Goal: Information Seeking & Learning: Learn about a topic

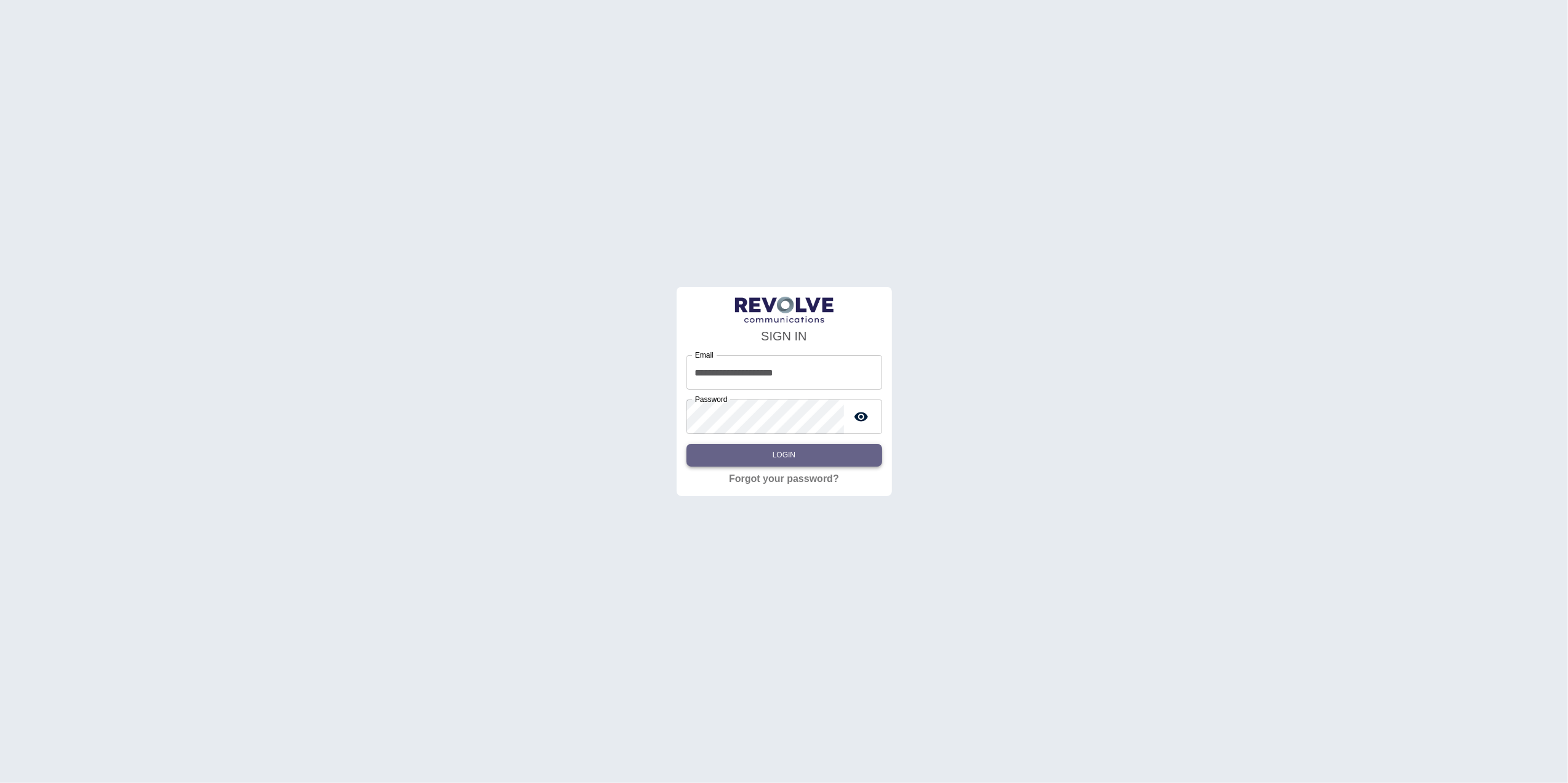
click at [773, 464] on button "Login" at bounding box center [784, 455] width 195 height 22
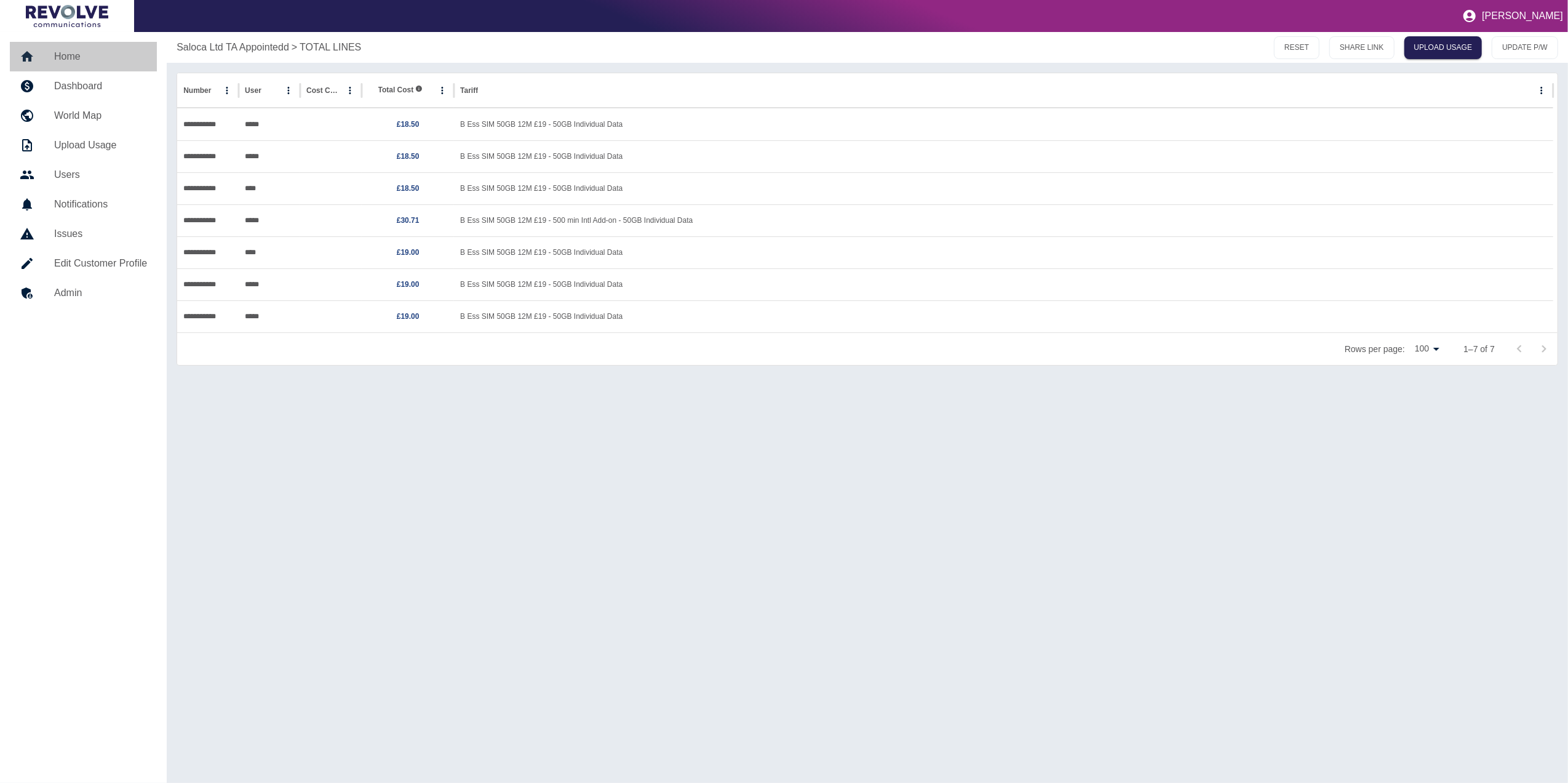
click at [52, 65] on link "Home" at bounding box center [83, 56] width 147 height 29
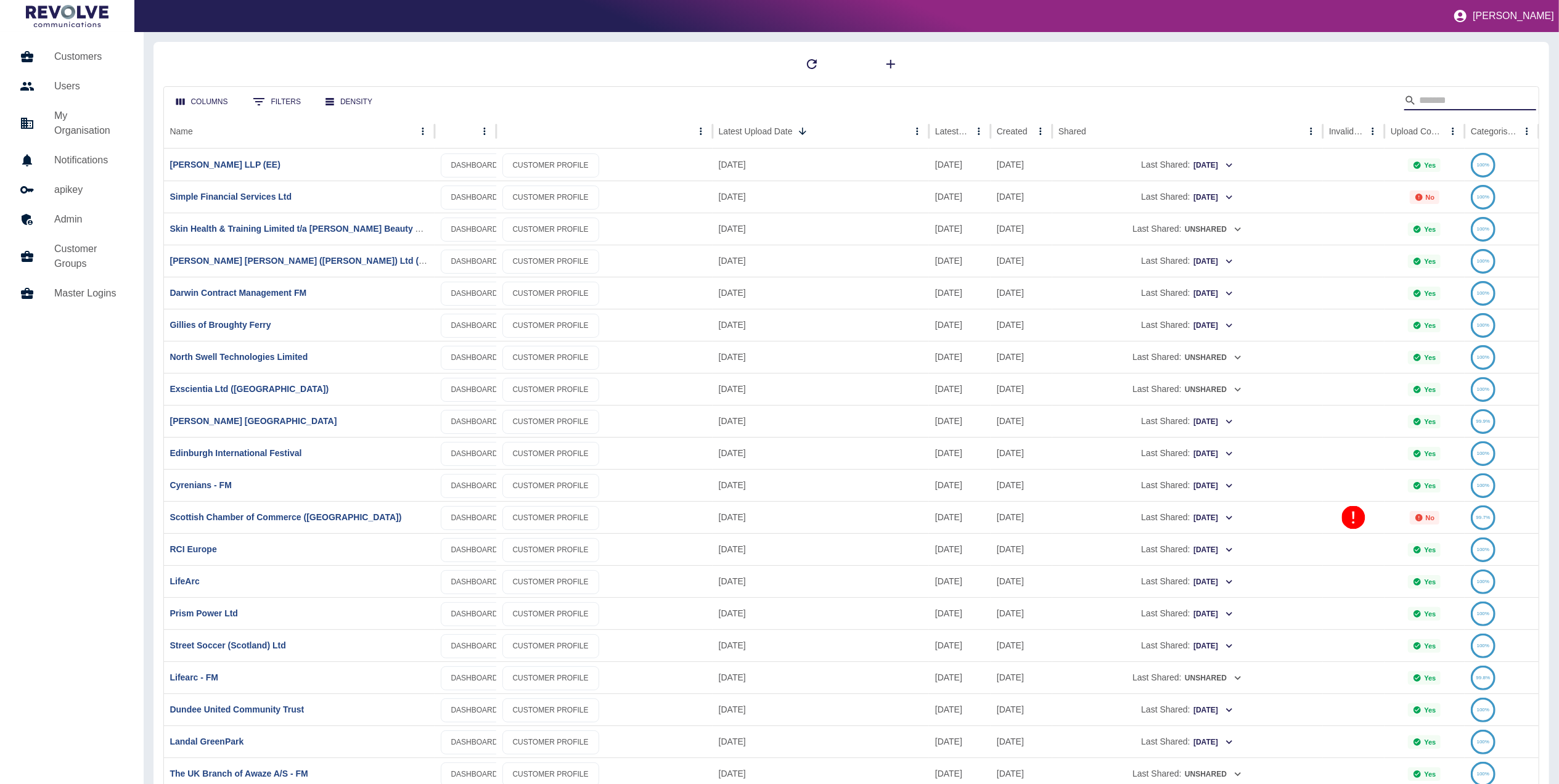
click at [1436, 93] on input "Search" at bounding box center [1468, 100] width 99 height 20
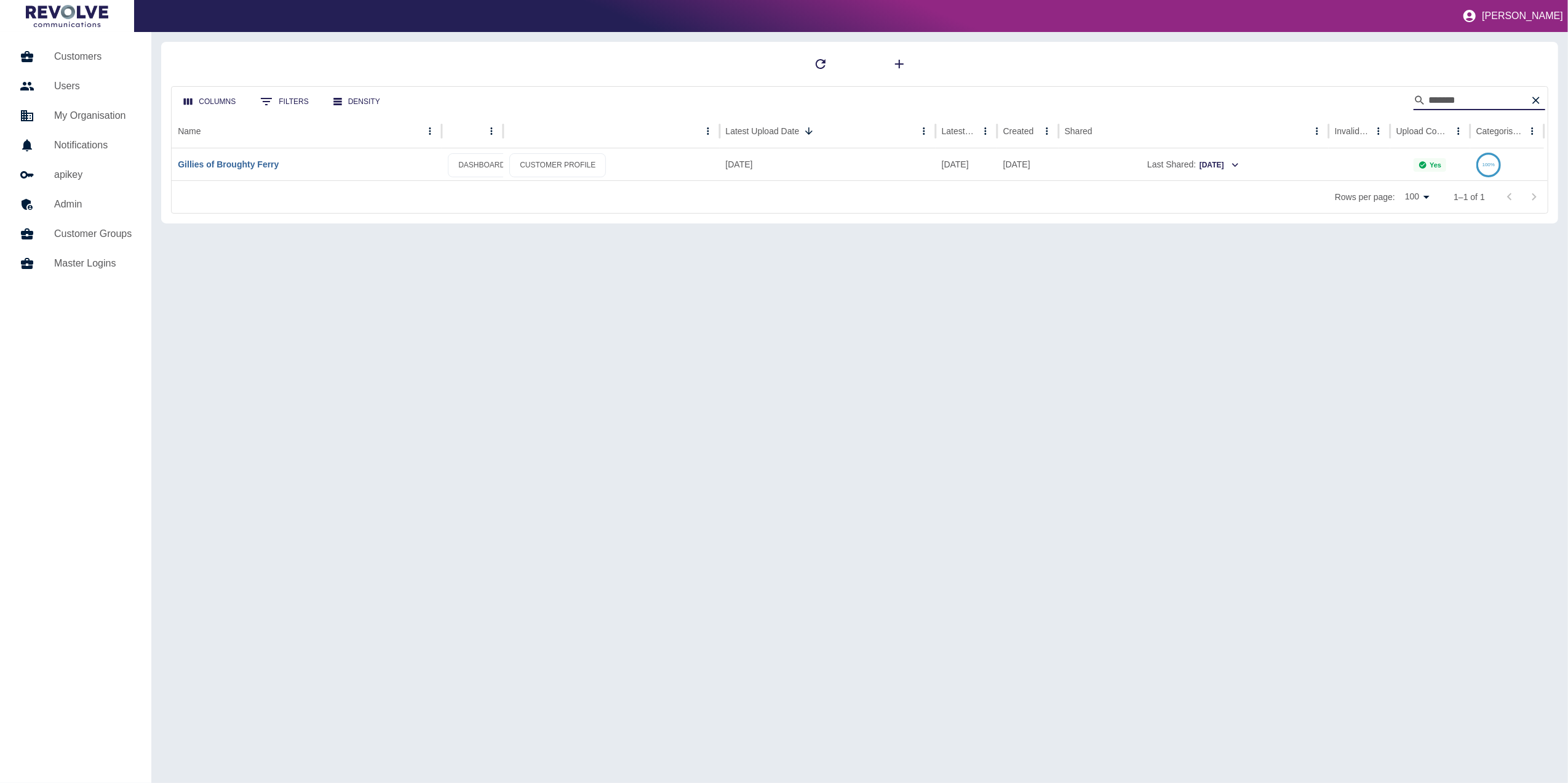
type input "*******"
click at [272, 163] on link "Gillies of Broughty Ferry" at bounding box center [228, 164] width 101 height 10
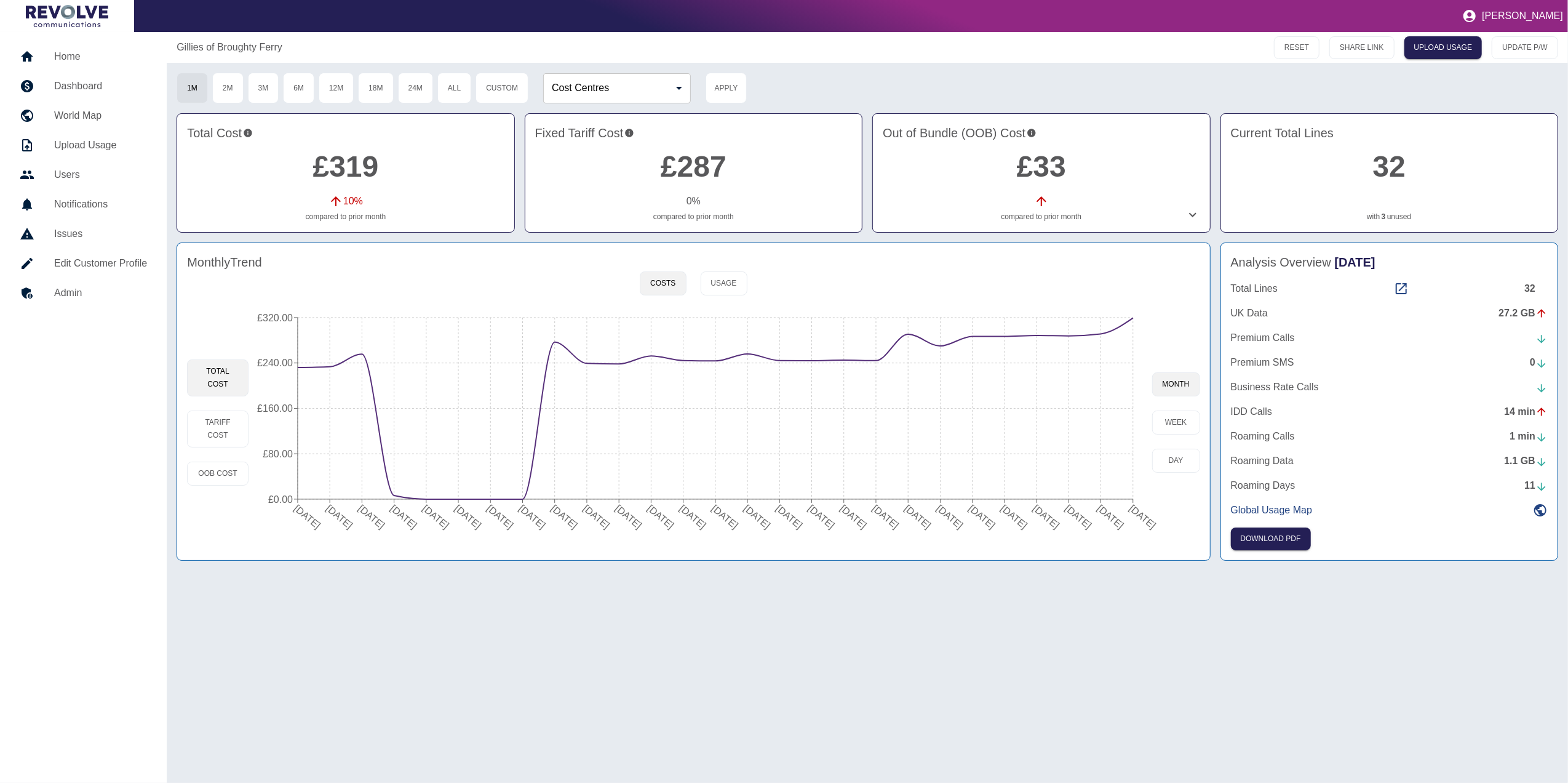
click at [1182, 212] on div at bounding box center [1031, 215] width 336 height 15
click at [1197, 212] on icon at bounding box center [1193, 215] width 15 height 15
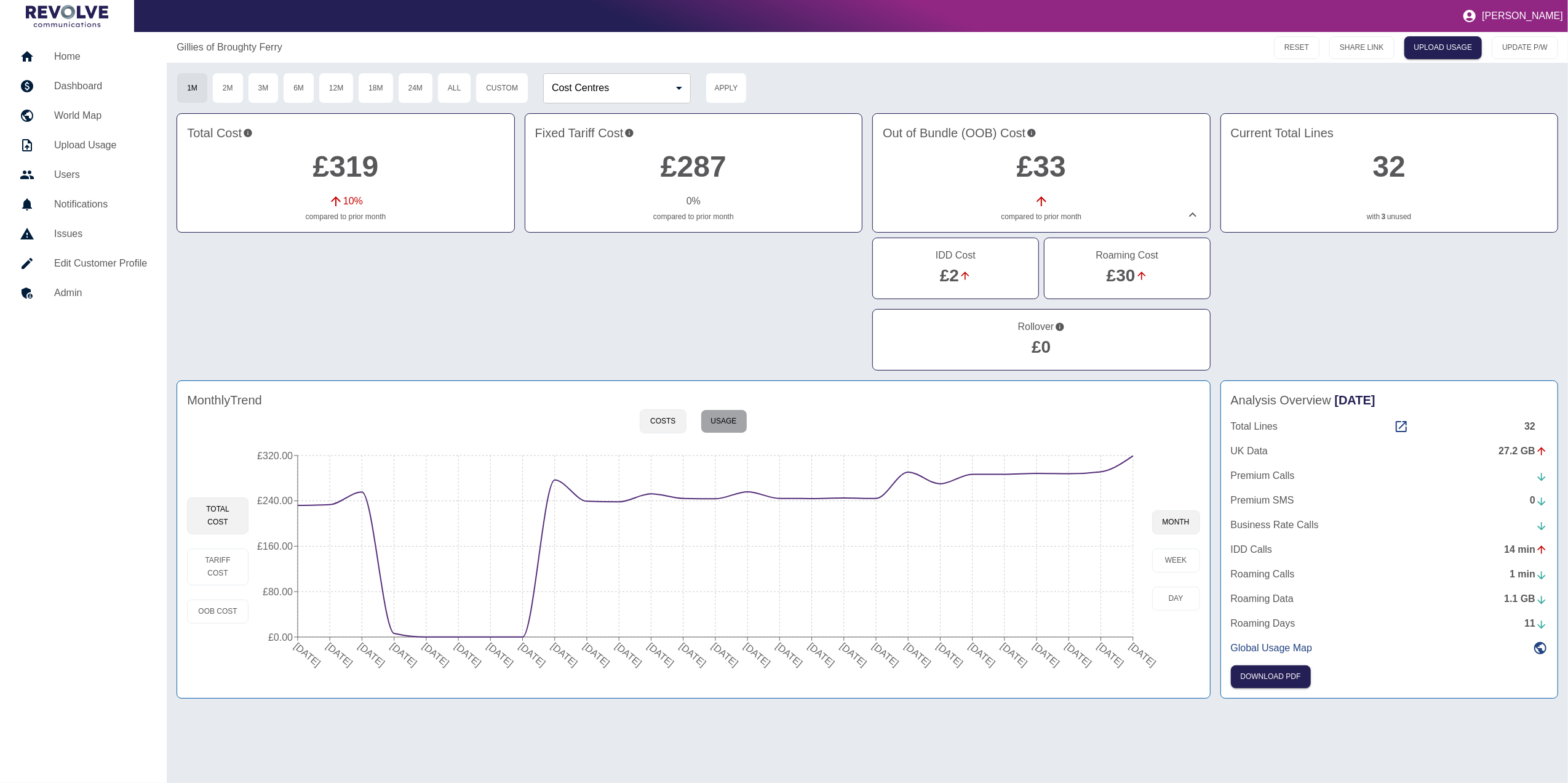
click at [725, 413] on button "Usage" at bounding box center [723, 421] width 47 height 24
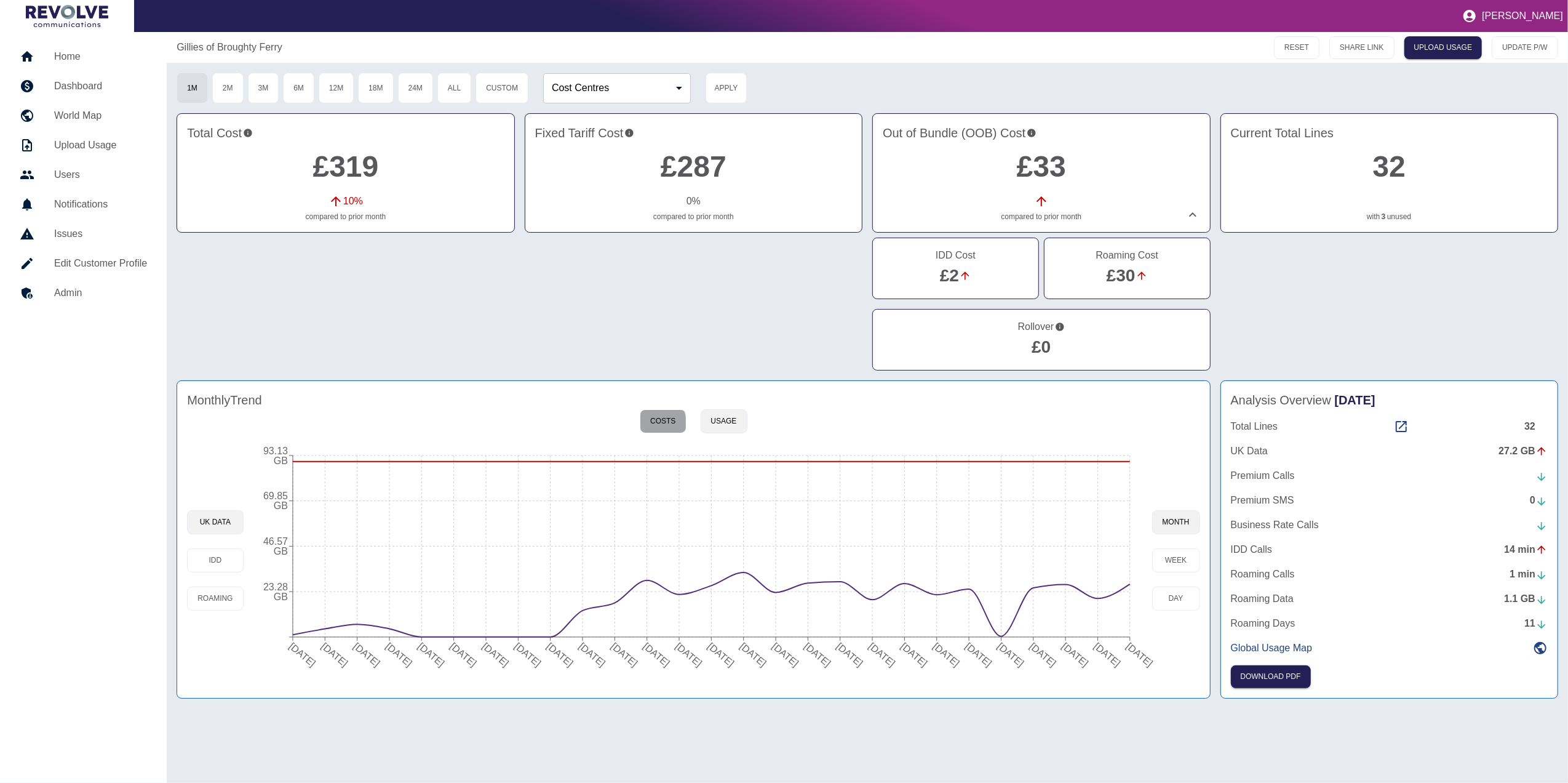
click at [660, 425] on button "Costs" at bounding box center [663, 421] width 46 height 24
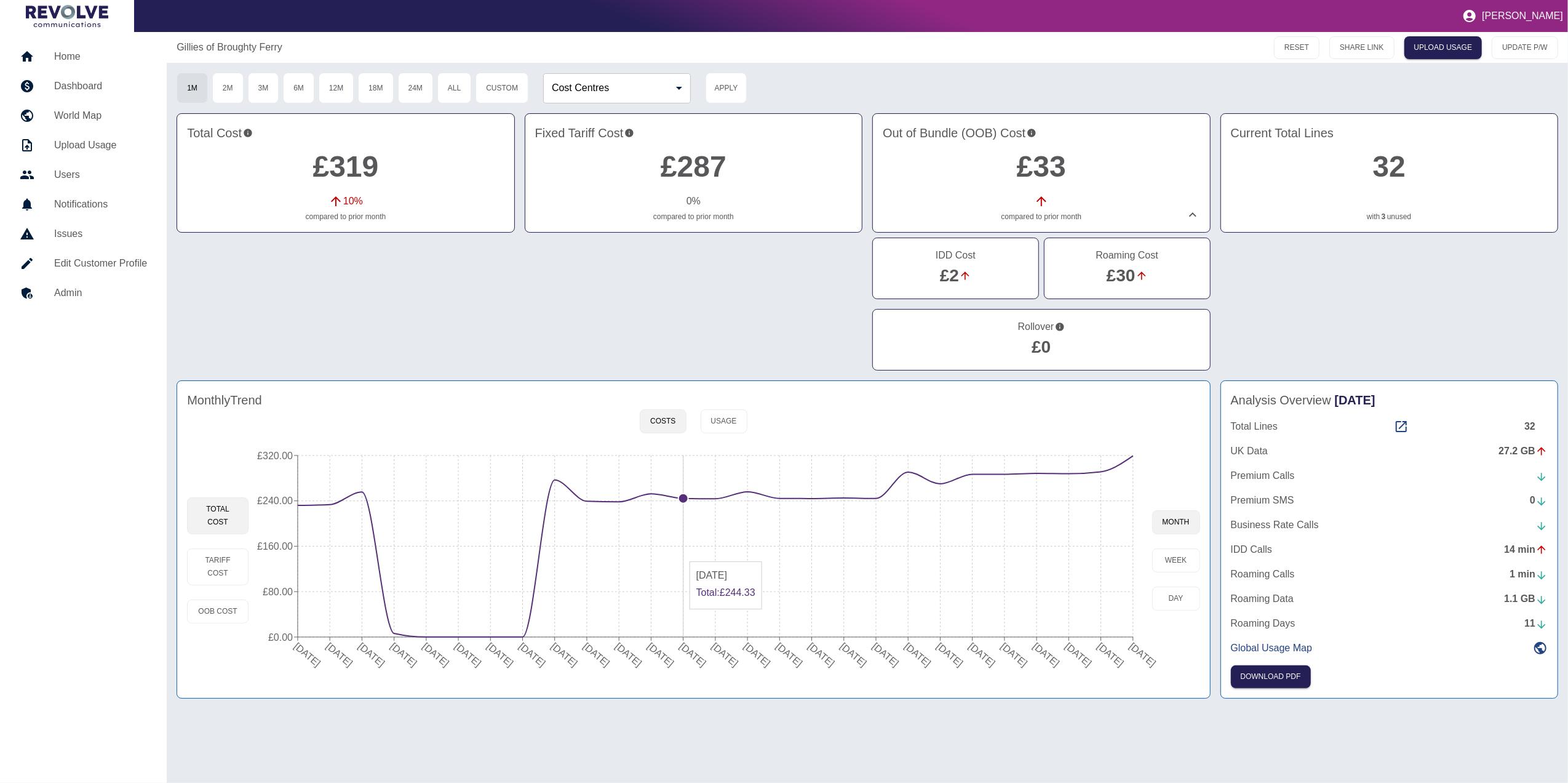
click at [699, 557] on icon "[DATE] [DATE] [DATE] [DATE] [DATE] [DATE] [DATE] [DATE] [DATE] [DATE] [DATE] [D…" at bounding box center [700, 560] width 903 height 234
click at [1128, 279] on link "£30" at bounding box center [1121, 275] width 29 height 19
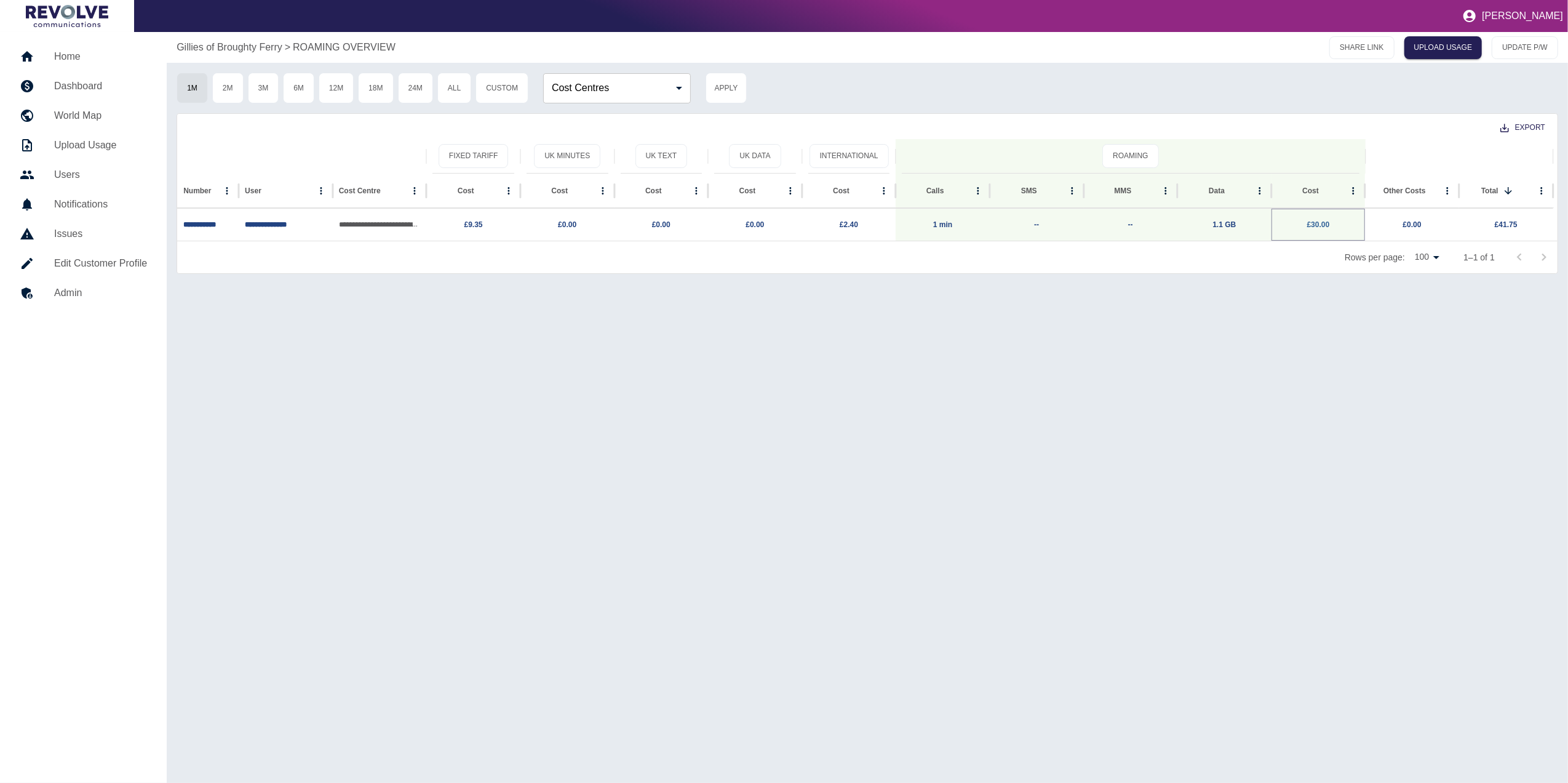
click at [1321, 221] on link "£30.00" at bounding box center [1318, 225] width 22 height 9
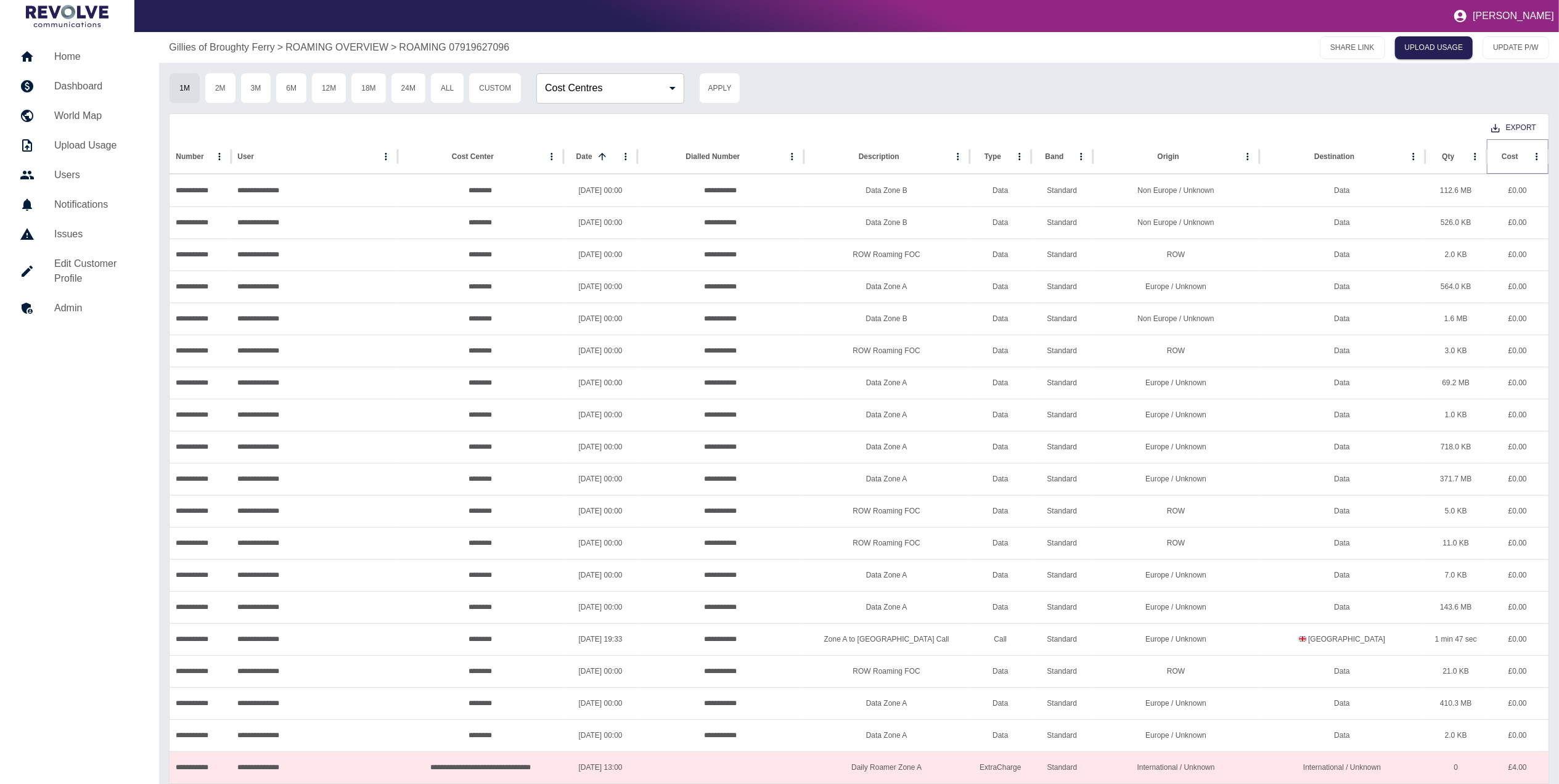
click at [1522, 157] on icon "Sort" at bounding box center [1528, 156] width 11 height 11
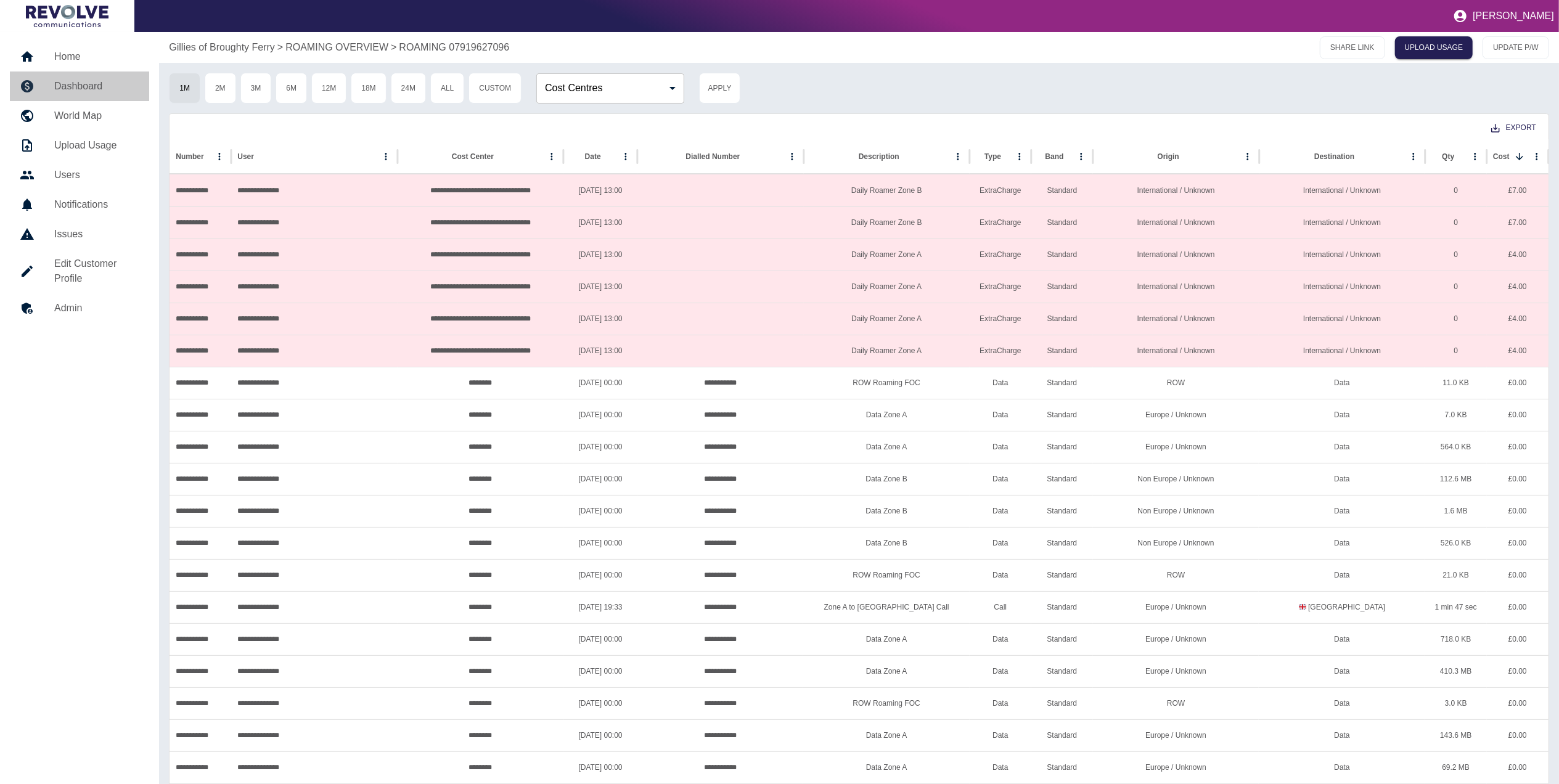
click at [97, 82] on h5 "Dashboard" at bounding box center [97, 87] width 85 height 15
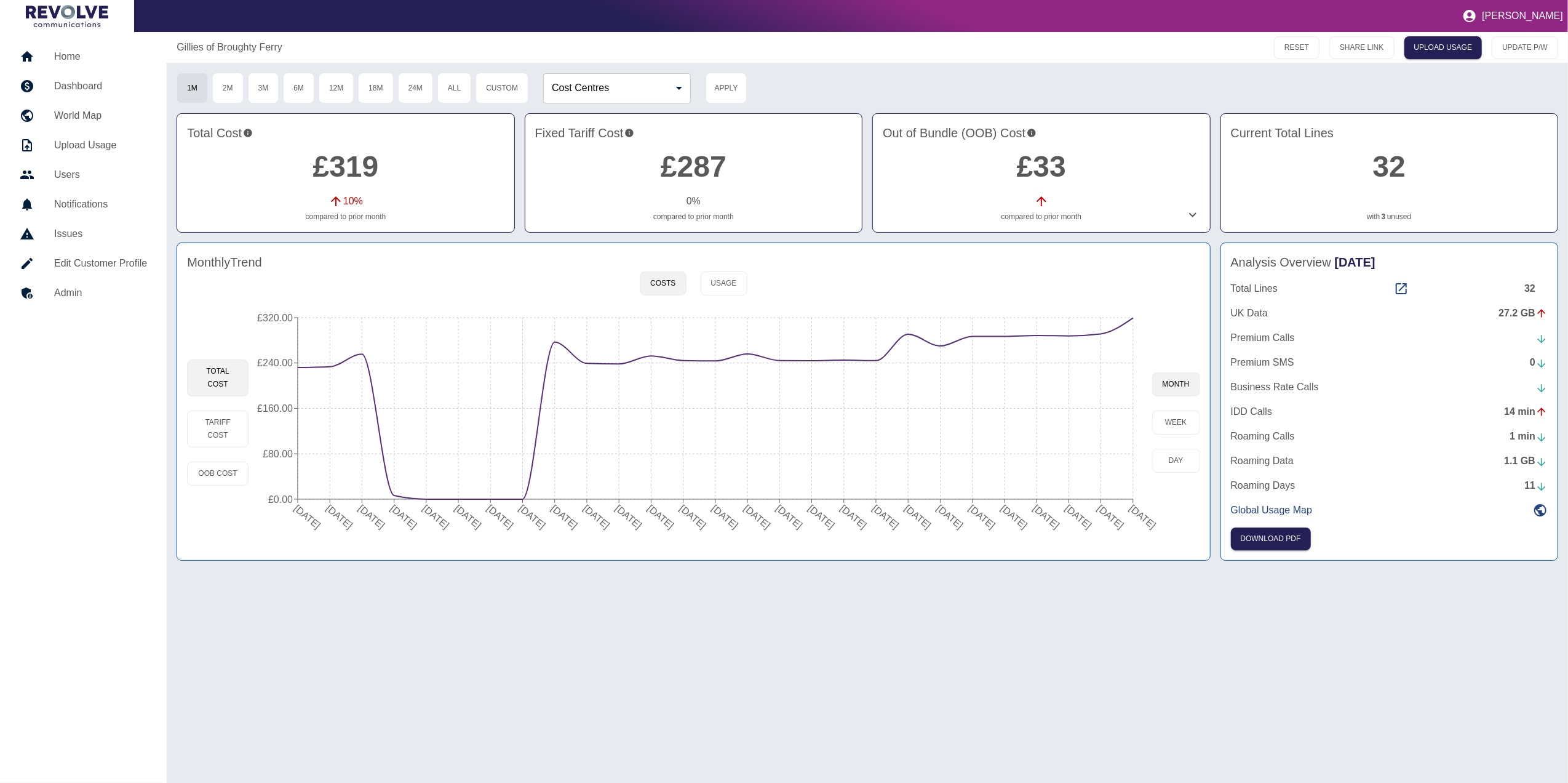
click at [1261, 553] on div "Analysis Overview [DATE] Total Lines 32 [GEOGRAPHIC_DATA] Data 27.2 GB Premium …" at bounding box center [1389, 401] width 338 height 318
click at [1264, 542] on button "Download PDF" at bounding box center [1270, 539] width 80 height 22
click at [1192, 209] on icon at bounding box center [1193, 215] width 15 height 15
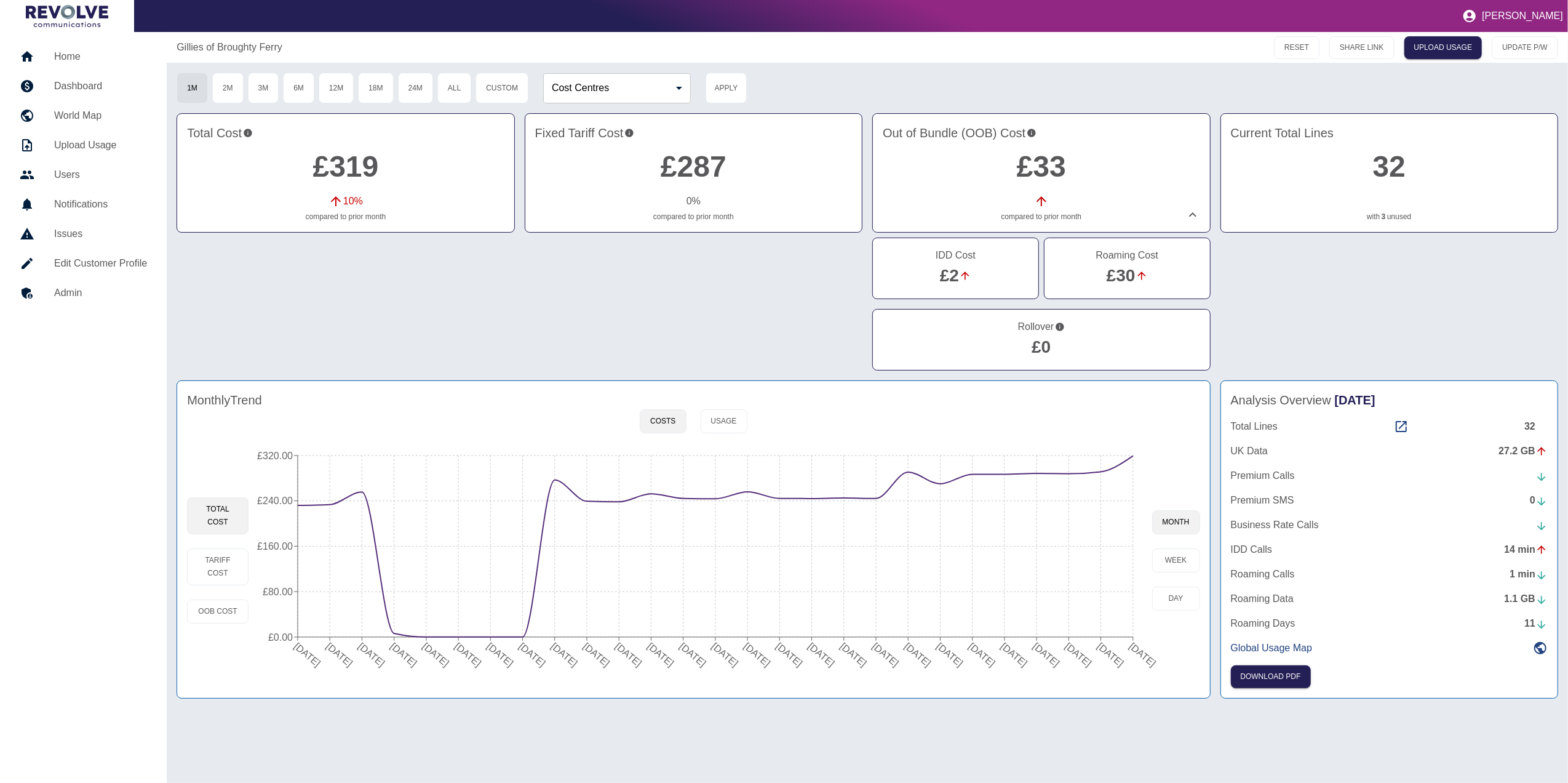
click at [1118, 274] on link "£30" at bounding box center [1121, 275] width 29 height 19
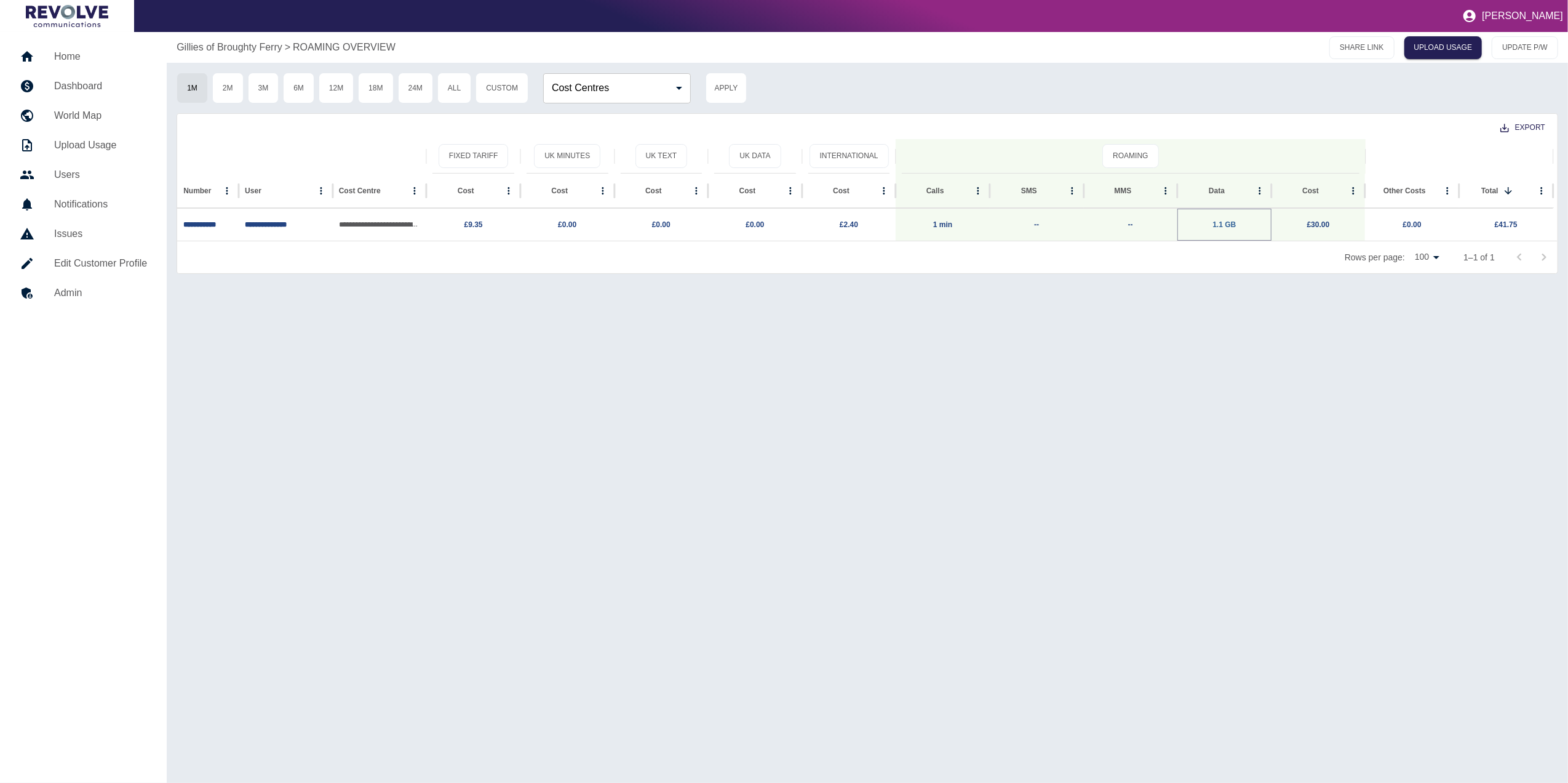
click at [1221, 224] on link "1.1 GB" at bounding box center [1224, 225] width 23 height 9
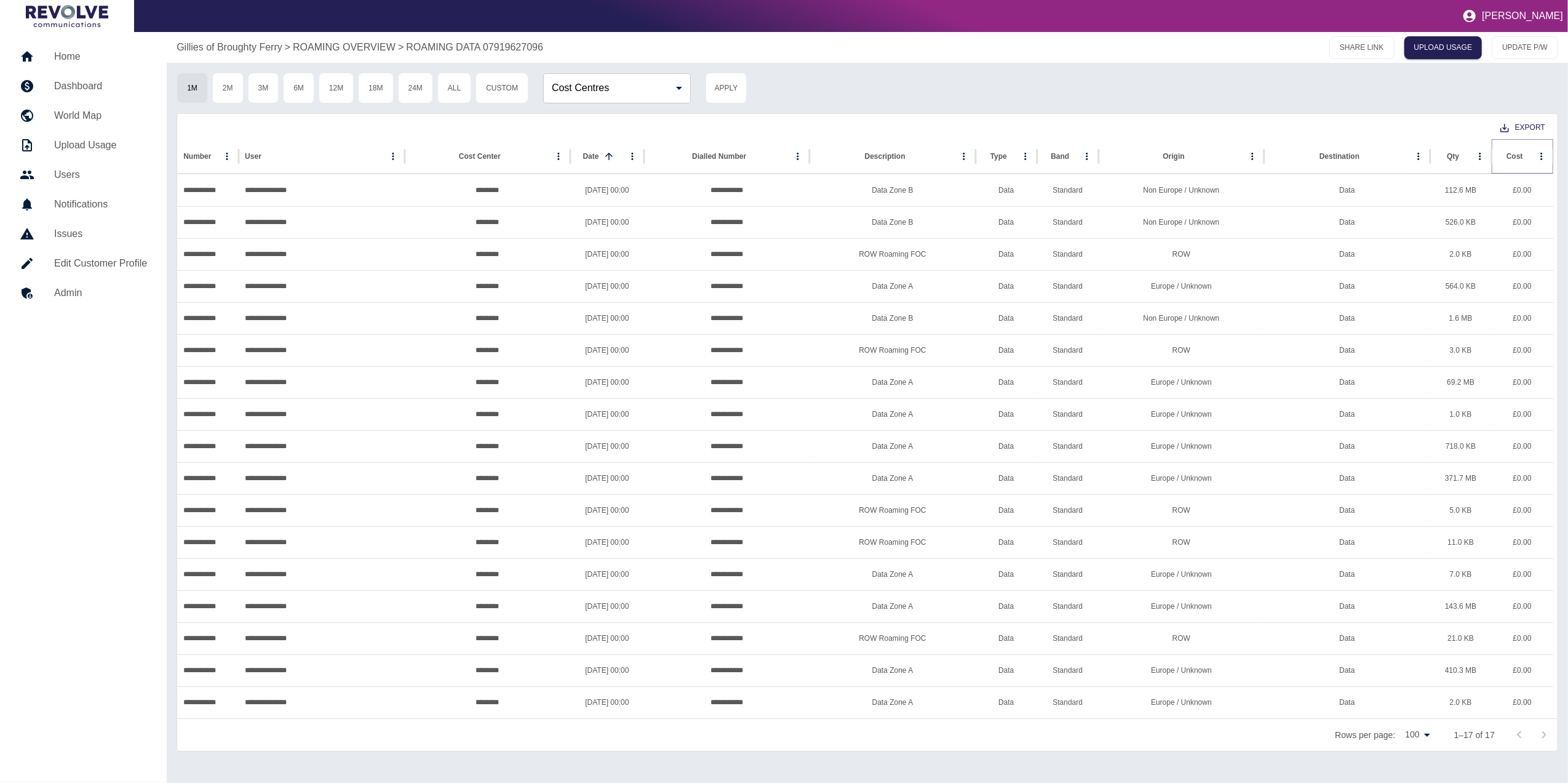
click at [1529, 156] on icon "Sort" at bounding box center [1533, 156] width 11 height 11
click at [86, 87] on h5 "Dashboard" at bounding box center [101, 86] width 93 height 15
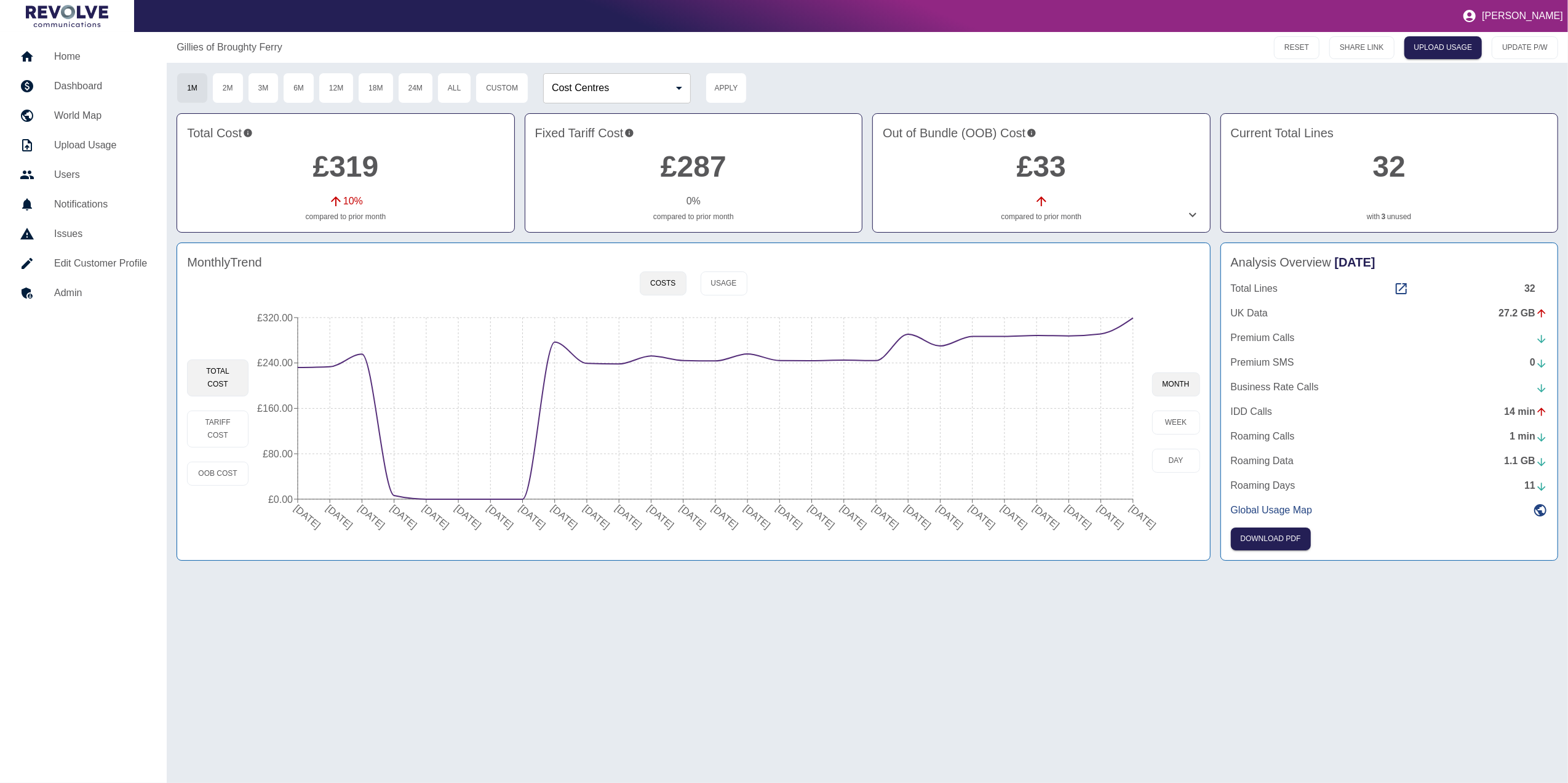
click at [1192, 215] on icon at bounding box center [1193, 215] width 15 height 15
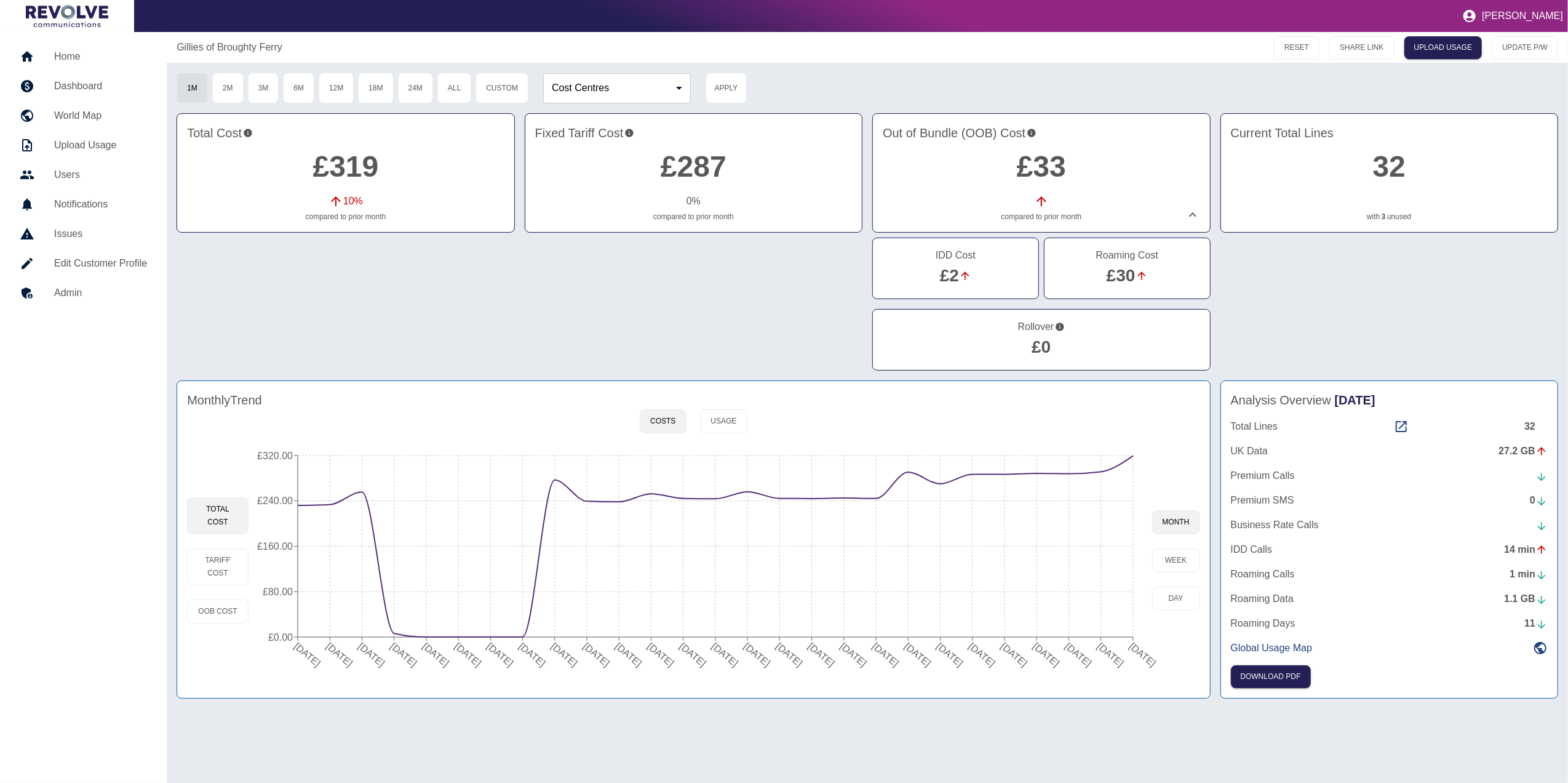
click at [1124, 266] on link "£30" at bounding box center [1121, 275] width 29 height 19
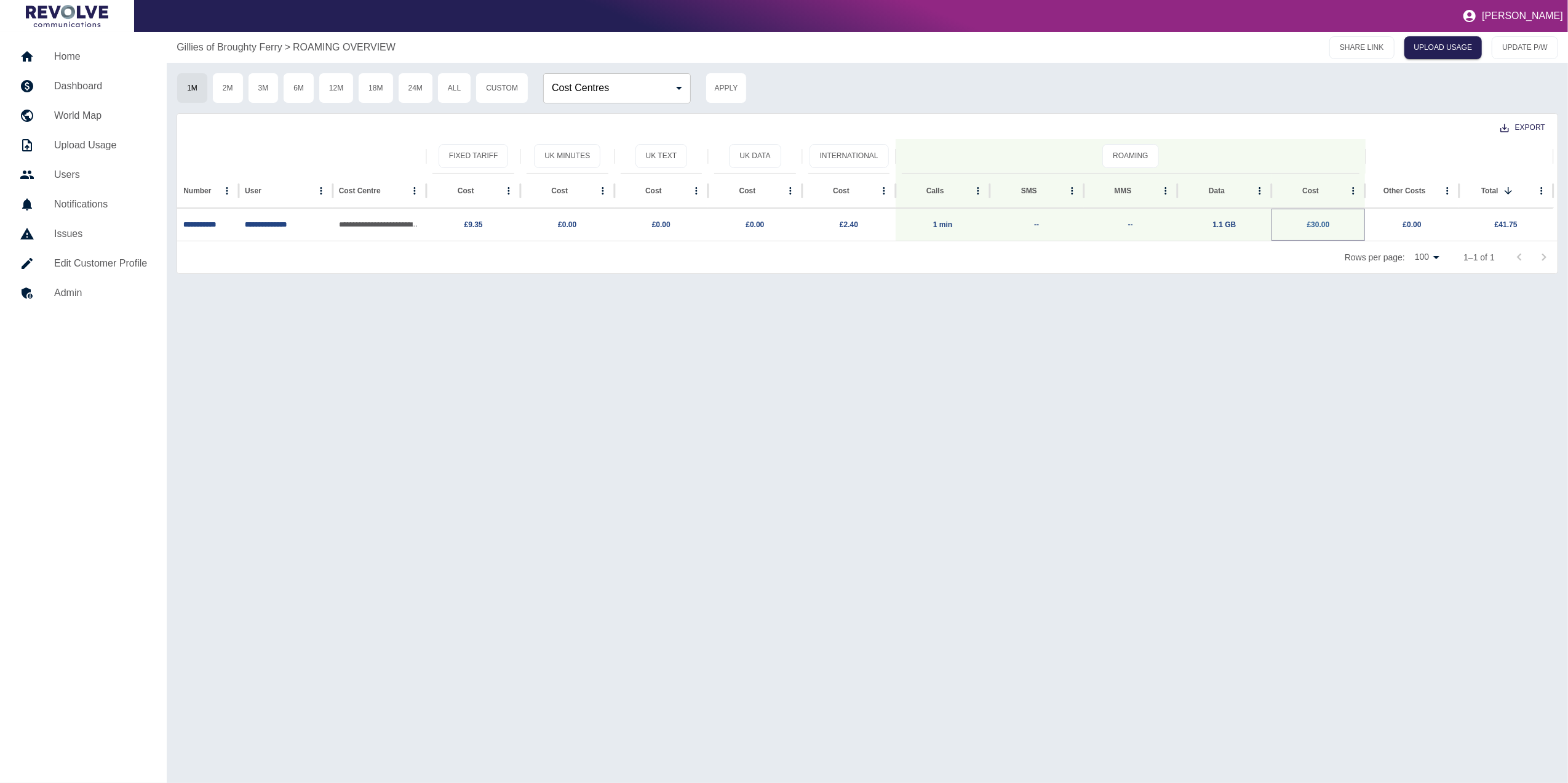
click at [1325, 225] on link "£30.00" at bounding box center [1318, 225] width 22 height 9
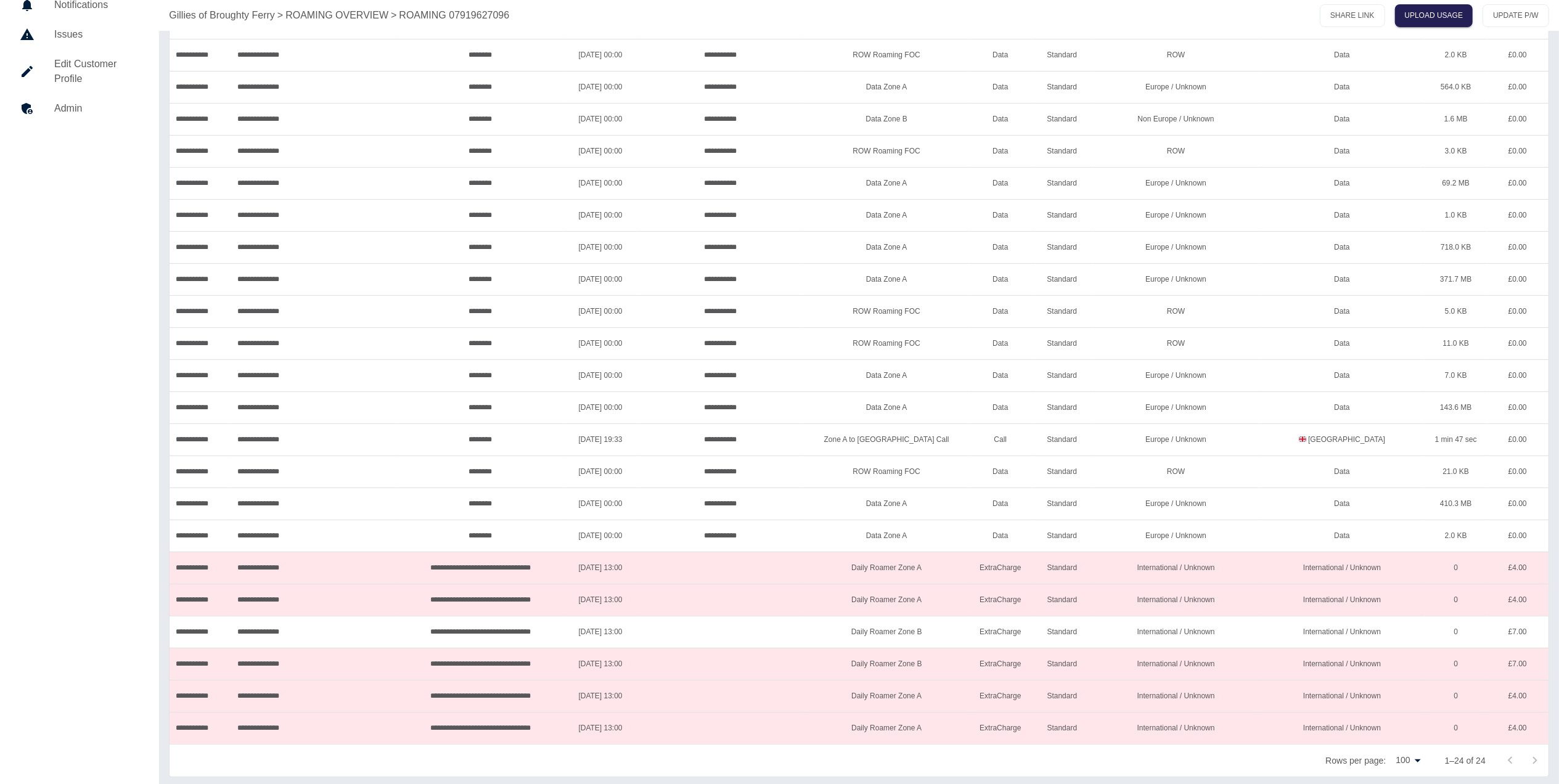
scroll to position [203, 0]
